Goal: Task Accomplishment & Management: Use online tool/utility

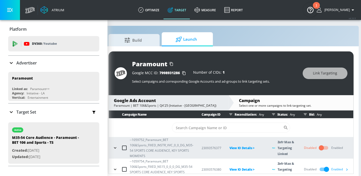
scroll to position [41, 0]
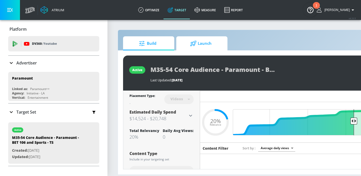
click at [200, 38] on span "Launch" at bounding box center [200, 43] width 39 height 12
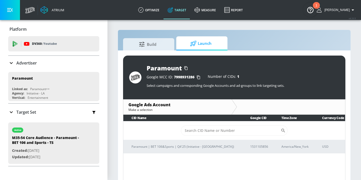
click at [183, 138] on td "​" at bounding box center [234, 130] width 222 height 19
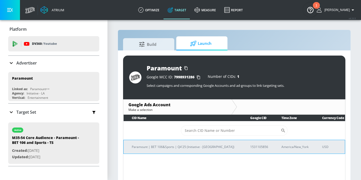
click at [183, 146] on p "Paramount | BET 106&Sports | Q4'25 (Initiative - [GEOGRAPHIC_DATA])" at bounding box center [185, 146] width 106 height 5
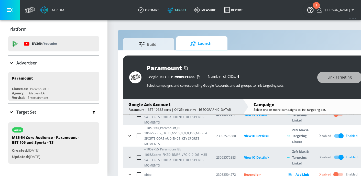
scroll to position [6, 0]
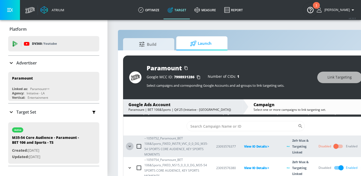
click at [129, 149] on icon "button" at bounding box center [129, 146] width 5 height 5
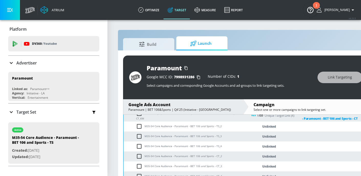
scroll to position [108, 0]
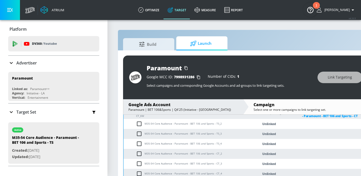
click at [140, 126] on input "checkbox" at bounding box center [140, 124] width 8 height 6
checkbox input "true"
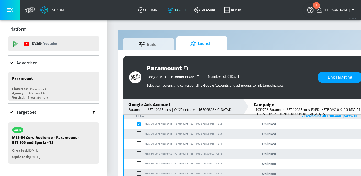
click at [139, 133] on input "checkbox" at bounding box center [140, 134] width 8 height 6
checkbox input "true"
click at [138, 145] on input "checkbox" at bounding box center [140, 144] width 8 height 6
checkbox input "true"
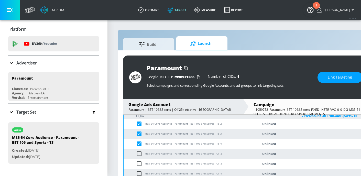
scroll to position [113, 0]
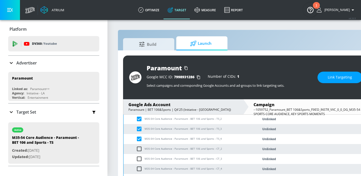
click at [342, 79] on span "Link Targeting" at bounding box center [340, 77] width 24 height 6
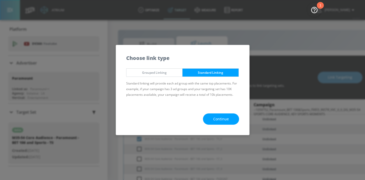
click at [221, 117] on span "Continue" at bounding box center [221, 119] width 16 height 6
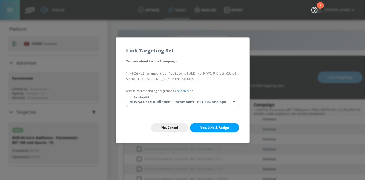
click at [225, 102] on body "Atrium optimize Target measure Report optimize Target measure Report v 4.33.5 H…" at bounding box center [182, 93] width 365 height 187
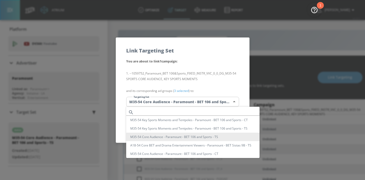
click at [229, 76] on div at bounding box center [182, 90] width 365 height 180
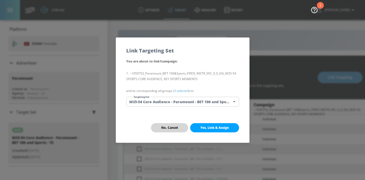
click at [180, 124] on button "No, Cancel" at bounding box center [169, 127] width 37 height 9
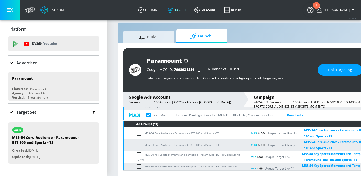
scroll to position [44, 0]
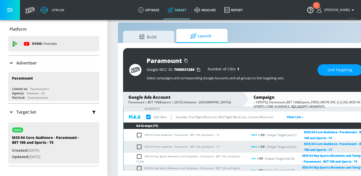
click at [337, 67] on span "Link Targeting" at bounding box center [340, 70] width 24 height 6
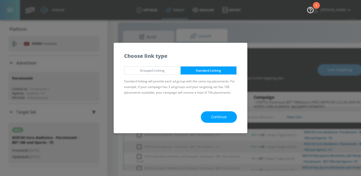
scroll to position [7, 0]
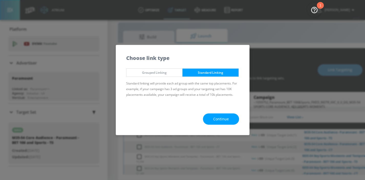
click at [218, 123] on button "Continue" at bounding box center [221, 119] width 36 height 12
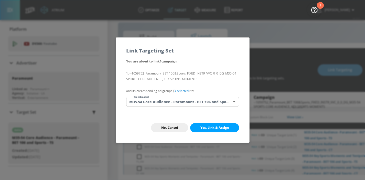
click at [216, 99] on body "Atrium optimize Target measure Report optimize Target measure Report v 4.33.5 H…" at bounding box center [182, 86] width 365 height 187
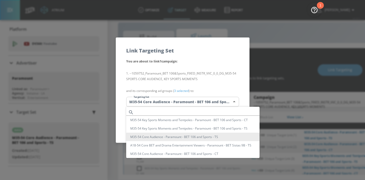
click at [220, 79] on div at bounding box center [182, 90] width 365 height 180
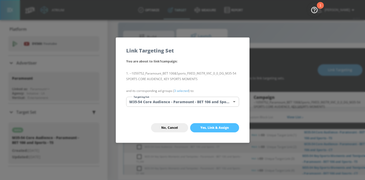
click at [210, 128] on span "Yes, Link & Assign" at bounding box center [214, 128] width 28 height 4
checkbox input "true"
checkbox input "false"
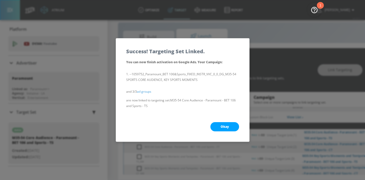
click at [219, 126] on button "Okay" at bounding box center [224, 126] width 29 height 9
checkbox input "true"
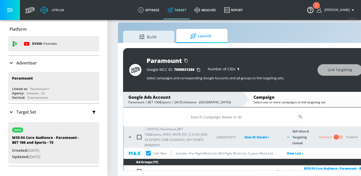
scroll to position [0, 0]
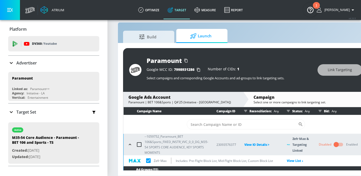
click at [131, 146] on icon "button" at bounding box center [129, 144] width 5 height 5
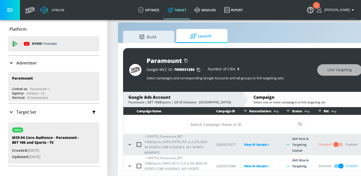
click at [130, 164] on icon "button" at bounding box center [129, 165] width 5 height 5
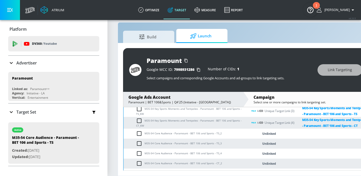
scroll to position [114, 0]
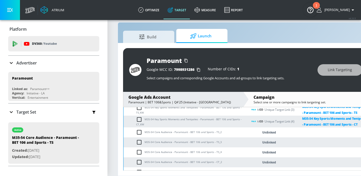
click at [140, 131] on input "checkbox" at bounding box center [140, 132] width 8 height 6
checkbox input "true"
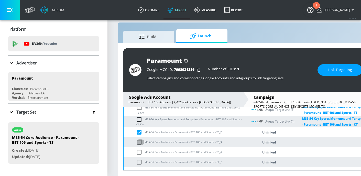
click at [140, 143] on input "checkbox" at bounding box center [140, 142] width 8 height 6
checkbox input "true"
click at [139, 152] on input "checkbox" at bounding box center [140, 152] width 8 height 6
checkbox input "true"
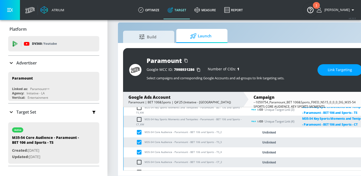
click at [336, 74] on button "Link Targeting" at bounding box center [339, 70] width 45 height 12
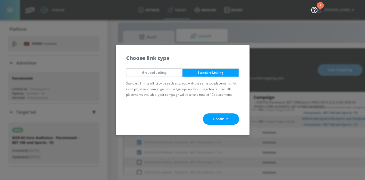
click at [217, 118] on span "Continue" at bounding box center [221, 119] width 16 height 6
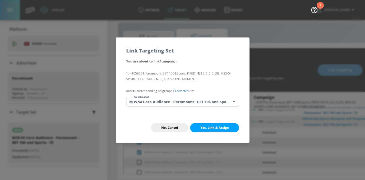
click at [219, 104] on body "Atrium optimize Target measure Report optimize Target measure Report v 4.33.5 H…" at bounding box center [182, 86] width 365 height 187
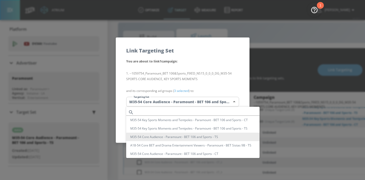
click at [223, 79] on div at bounding box center [182, 90] width 365 height 180
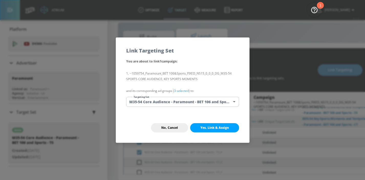
click at [214, 126] on span "Yes, Link & Assign" at bounding box center [214, 128] width 28 height 4
checkbox input "true"
checkbox input "false"
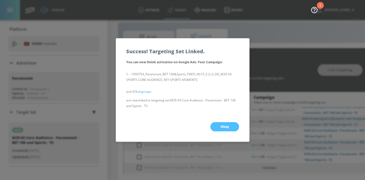
click at [220, 126] on span "Okay" at bounding box center [224, 127] width 8 height 4
checkbox input "true"
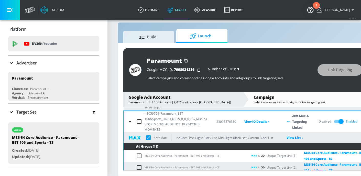
scroll to position [0, 0]
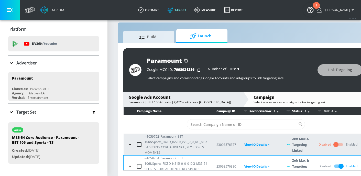
click at [128, 165] on icon "button" at bounding box center [129, 166] width 5 height 5
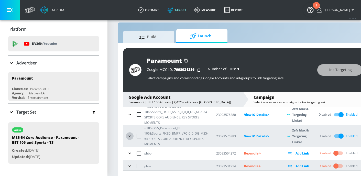
click at [130, 136] on icon "button" at bounding box center [129, 136] width 2 height 1
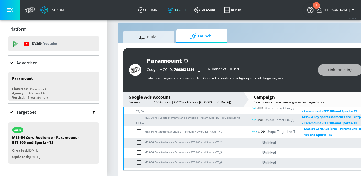
scroll to position [158, 0]
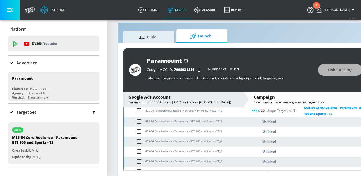
click at [139, 121] on input "checkbox" at bounding box center [140, 121] width 8 height 6
checkbox input "true"
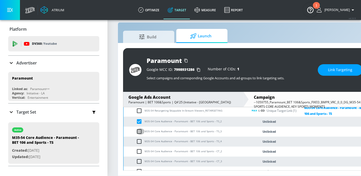
click at [139, 130] on input "checkbox" at bounding box center [140, 131] width 8 height 6
checkbox input "true"
click at [139, 140] on input "checkbox" at bounding box center [140, 141] width 8 height 6
checkbox input "true"
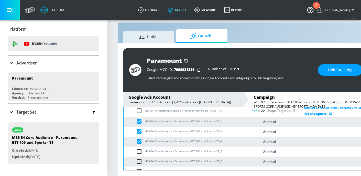
click at [331, 71] on button "Link Targeting" at bounding box center [340, 70] width 45 height 12
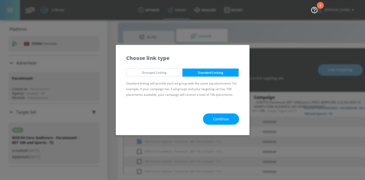
click at [221, 120] on span "Continue" at bounding box center [221, 119] width 16 height 6
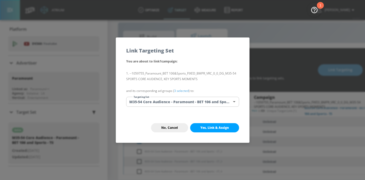
click at [219, 99] on body "Atrium optimize Target measure Report optimize Target measure Report v 4.33.5 H…" at bounding box center [182, 86] width 365 height 187
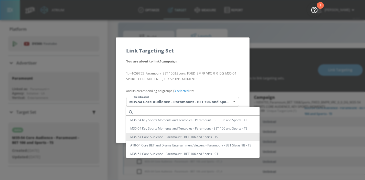
click at [221, 77] on div at bounding box center [182, 90] width 365 height 180
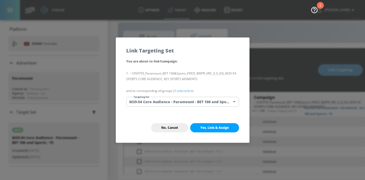
click at [213, 122] on div "No, Cancel Yes, Link & Assign" at bounding box center [182, 128] width 133 height 30
click at [213, 124] on button "Yes, Link & Assign" at bounding box center [214, 127] width 49 height 9
checkbox input "true"
checkbox input "false"
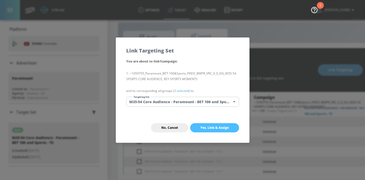
checkbox input "false"
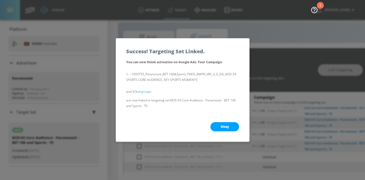
click at [224, 128] on span "Okay" at bounding box center [224, 127] width 8 height 4
checkbox input "true"
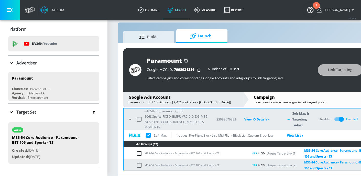
click at [127, 121] on icon "button" at bounding box center [129, 119] width 5 height 5
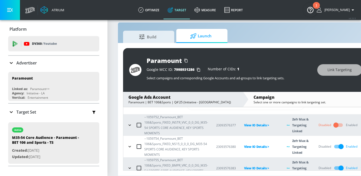
click at [129, 126] on icon "button" at bounding box center [129, 124] width 5 height 5
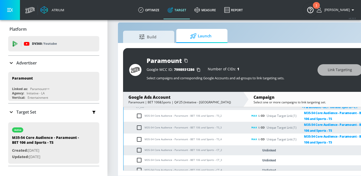
scroll to position [137, 0]
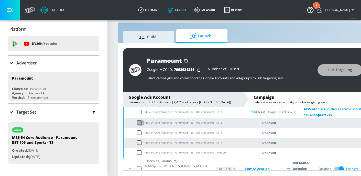
click at [139, 122] on input "checkbox" at bounding box center [140, 123] width 8 height 6
checkbox input "true"
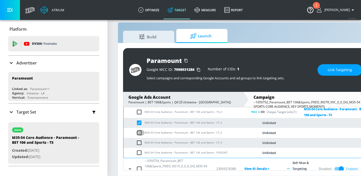
click at [139, 132] on input "checkbox" at bounding box center [140, 133] width 8 height 6
checkbox input "true"
click at [139, 140] on input "checkbox" at bounding box center [140, 143] width 8 height 6
checkbox input "true"
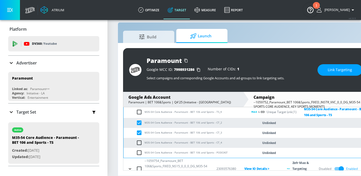
checkbox input "true"
click at [342, 67] on span "Link Targeting" at bounding box center [340, 70] width 24 height 6
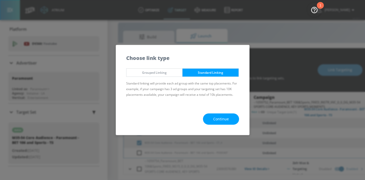
click at [214, 119] on span "Continue" at bounding box center [221, 119] width 16 height 6
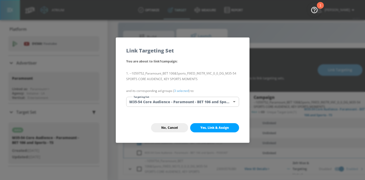
click at [208, 107] on div "You are about to link 1 campaign : --1059752_Paramount_BET 106&Sports_FIXED_INS…" at bounding box center [182, 85] width 133 height 54
click at [209, 100] on body "Atrium optimize Target measure Report optimize Target measure Report v 4.33.5 H…" at bounding box center [182, 86] width 365 height 187
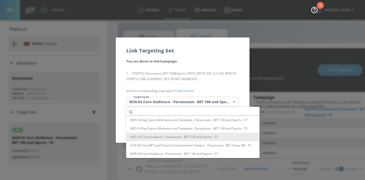
click at [200, 153] on li "M35-54 Core Audience - Paramount - BET 106 and Sports - CT" at bounding box center [192, 153] width 133 height 8
type input "c7ceb0b3-cbd7-44be-99f0-28caba63caee"
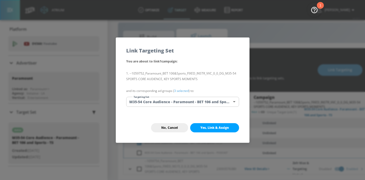
click at [216, 126] on span "Yes, Link & Assign" at bounding box center [214, 128] width 28 height 4
checkbox input "true"
checkbox input "false"
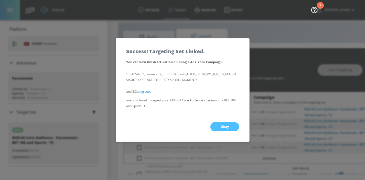
click at [216, 126] on button "Okay" at bounding box center [224, 126] width 29 height 9
checkbox input "true"
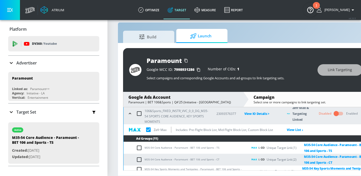
click at [130, 113] on icon "button" at bounding box center [129, 113] width 5 height 5
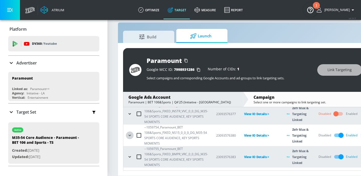
click at [130, 135] on icon "button" at bounding box center [129, 135] width 2 height 1
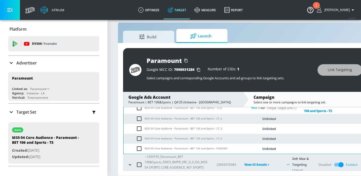
scroll to position [164, 0]
click at [138, 118] on input "checkbox" at bounding box center [140, 118] width 8 height 6
checkbox input "true"
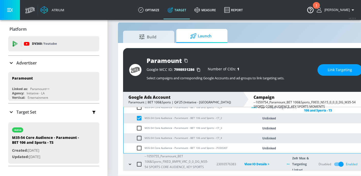
click at [138, 127] on input "checkbox" at bounding box center [140, 128] width 8 height 6
checkbox input "true"
click at [139, 140] on input "checkbox" at bounding box center [140, 138] width 8 height 6
checkbox input "true"
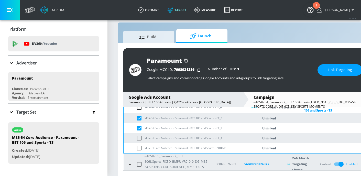
checkbox input "true"
click at [340, 68] on span "Link Targeting" at bounding box center [340, 70] width 24 height 6
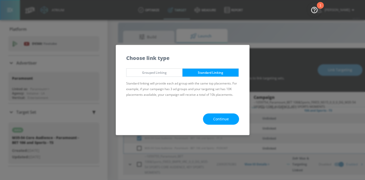
click at [231, 120] on button "Continue" at bounding box center [221, 119] width 36 height 12
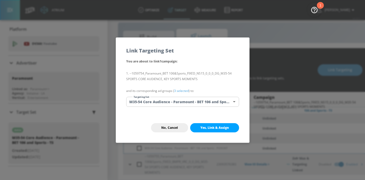
click at [219, 101] on body "Atrium optimize Target measure Report optimize Target measure Report v 4.33.5 H…" at bounding box center [182, 86] width 365 height 187
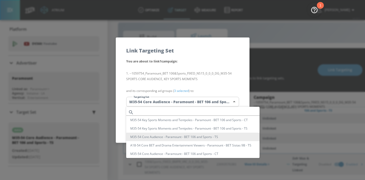
click at [205, 150] on li "M35-54 Core Audience - Paramount - BET 106 and Sports - CT" at bounding box center [192, 153] width 133 height 8
type input "c7ceb0b3-cbd7-44be-99f0-28caba63caee"
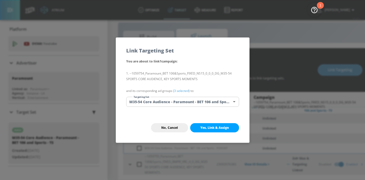
click at [224, 128] on span "Yes, Link & Assign" at bounding box center [214, 128] width 28 height 4
checkbox input "true"
checkbox input "false"
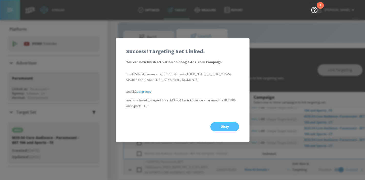
click at [221, 122] on button "Okay" at bounding box center [224, 126] width 29 height 9
checkbox input "true"
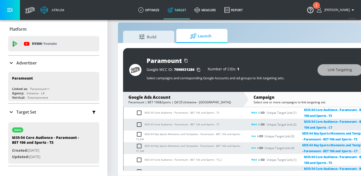
scroll to position [15, 0]
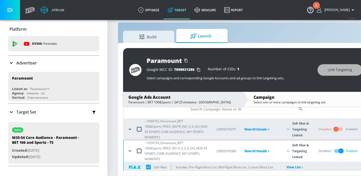
click at [129, 156] on div "--1059754_Paramount_BET 106&Sports_FIXED_NS15_0_0_0_DG_M35-54 SPORTS CORE AUDIE…" at bounding box center [167, 150] width 82 height 21
click at [130, 152] on icon "button" at bounding box center [129, 150] width 5 height 5
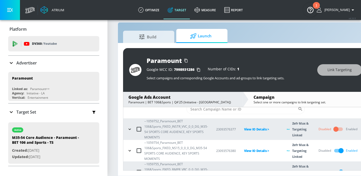
click at [129, 170] on icon "button" at bounding box center [129, 172] width 5 height 5
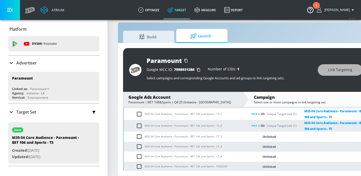
scroll to position [179, 0]
click at [141, 137] on input "checkbox" at bounding box center [140, 136] width 8 height 6
checkbox input "true"
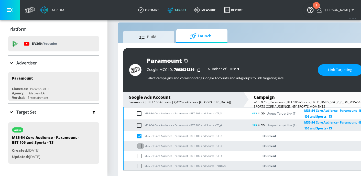
click at [141, 146] on input "checkbox" at bounding box center [140, 146] width 8 height 6
checkbox input "true"
click at [140, 156] on input "checkbox" at bounding box center [140, 156] width 8 height 6
checkbox input "true"
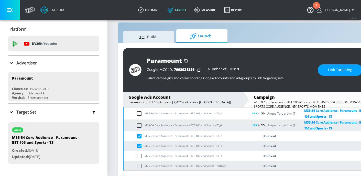
checkbox input "true"
click at [335, 69] on span "Link Targeting" at bounding box center [340, 70] width 24 height 6
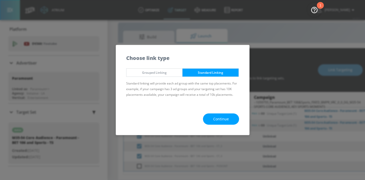
click at [222, 119] on span "Continue" at bounding box center [221, 119] width 16 height 6
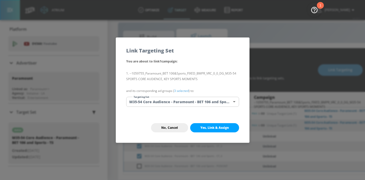
click at [221, 103] on body "Atrium optimize Target measure Report optimize Target measure Report v 4.33.5 H…" at bounding box center [182, 86] width 365 height 187
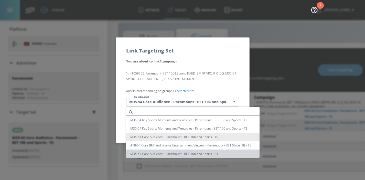
click at [200, 154] on li "M35-54 Core Audience - Paramount - BET 106 and Sports - CT" at bounding box center [192, 153] width 133 height 8
type input "c7ceb0b3-cbd7-44be-99f0-28caba63caee"
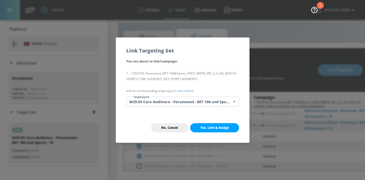
click at [217, 124] on button "Yes, Link & Assign" at bounding box center [214, 127] width 49 height 9
checkbox input "true"
checkbox input "false"
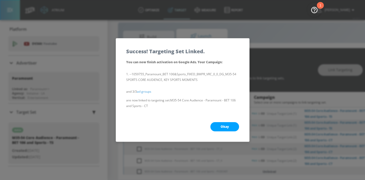
click at [222, 127] on span "Okay" at bounding box center [224, 127] width 8 height 4
checkbox input "true"
